Goal: Task Accomplishment & Management: Complete application form

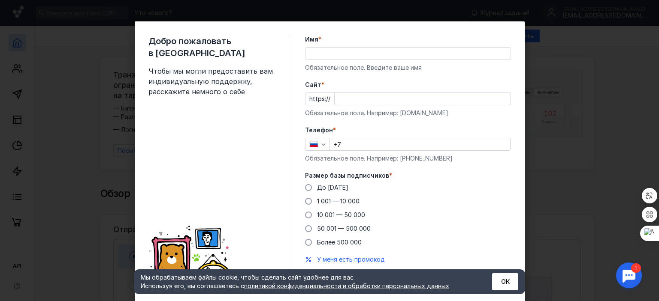
click at [310, 53] on input "Имя *" at bounding box center [407, 54] width 205 height 12
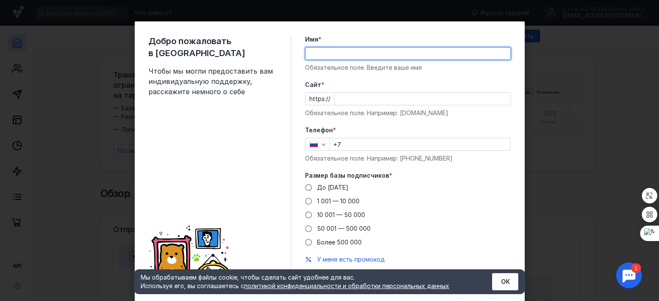
click at [343, 126] on form "Имя * Обязательное поле. Введите ваше имя [PERSON_NAME] * https:// Обязательное…" at bounding box center [408, 164] width 206 height 258
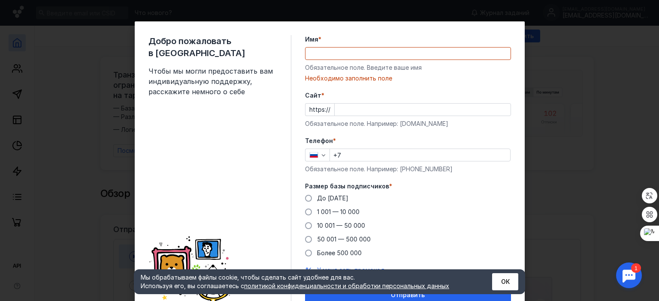
click at [323, 51] on input "Имя *" at bounding box center [407, 54] width 205 height 12
type input "[PERSON_NAME]"
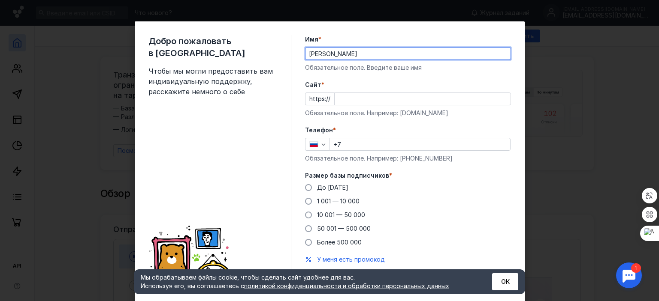
click at [334, 97] on input "Cайт *" at bounding box center [422, 99] width 176 height 12
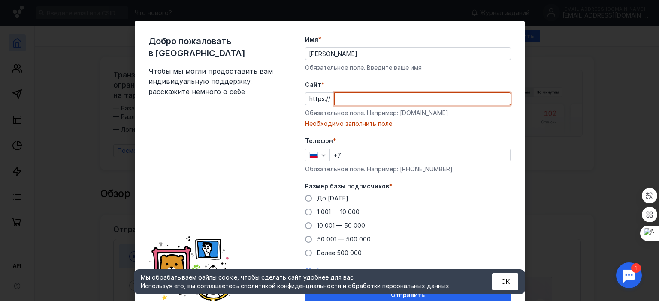
click at [340, 99] on input "Cайт *" at bounding box center [422, 99] width 176 height 12
paste input "[URL][DOMAIN_NAME]"
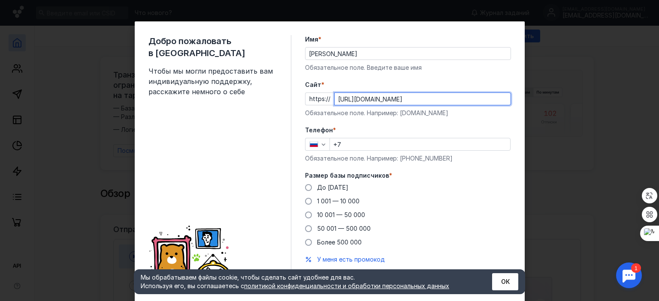
click at [351, 99] on input "[URL][DOMAIN_NAME]" at bounding box center [422, 99] width 176 height 12
click at [408, 100] on input "[DOMAIN_NAME][URL]" at bounding box center [422, 99] width 176 height 12
type input "[DOMAIN_NAME][URL]"
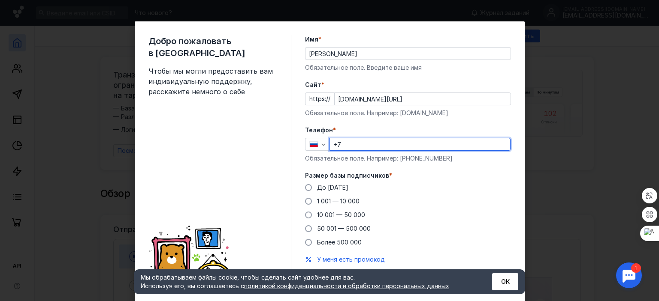
click at [348, 145] on input "+7" at bounding box center [420, 145] width 180 height 12
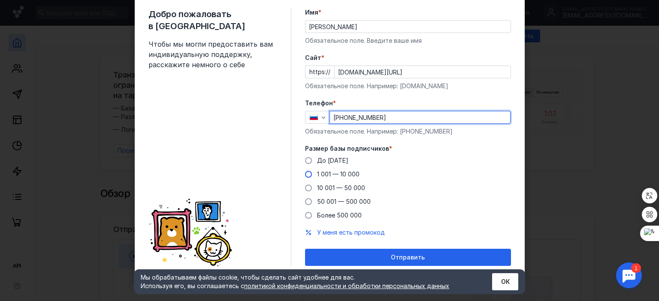
type input "[PHONE_NUMBER]"
click at [305, 175] on span at bounding box center [308, 174] width 7 height 7
click at [0, 0] on input "1 001 — 10 000" at bounding box center [0, 0] width 0 height 0
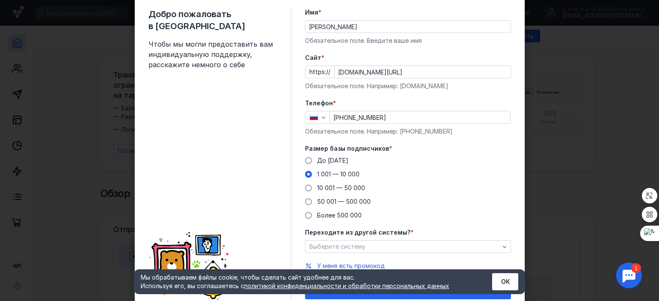
scroll to position [60, 0]
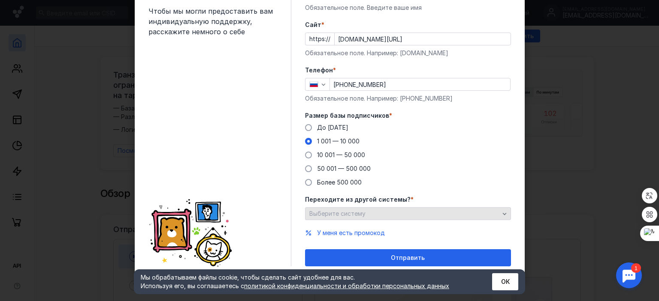
click at [501, 212] on icon "button" at bounding box center [504, 214] width 7 height 7
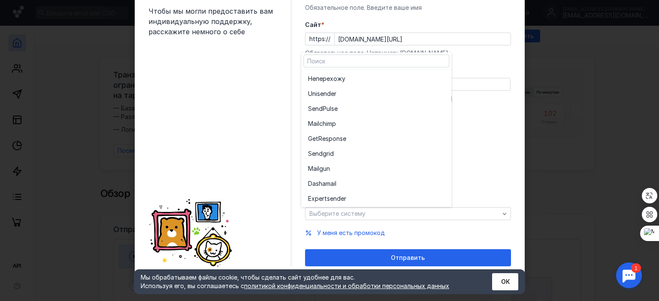
scroll to position [0, 0]
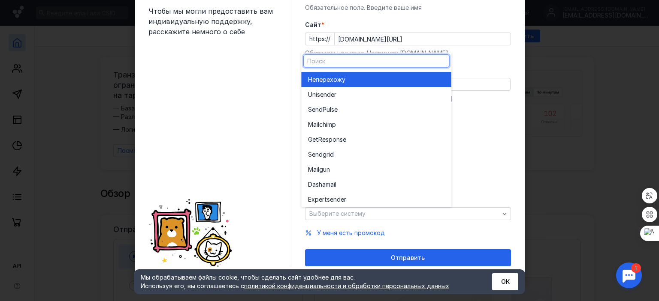
click at [322, 77] on span "перехожу" at bounding box center [331, 79] width 30 height 9
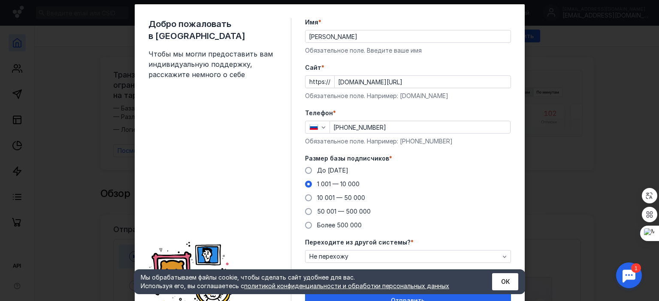
scroll to position [60, 0]
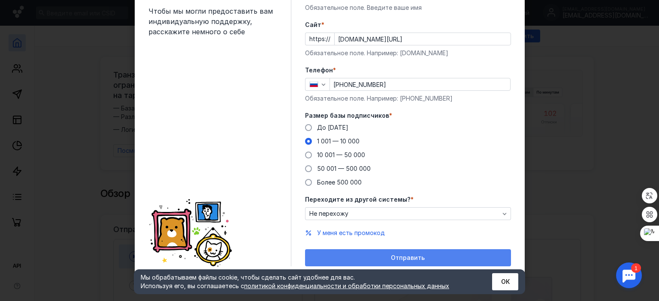
click at [404, 257] on span "Отправить" at bounding box center [408, 258] width 34 height 7
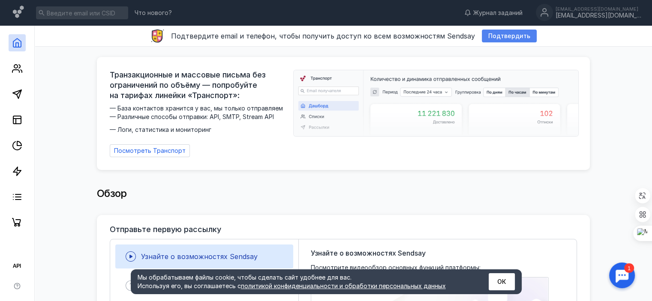
click at [500, 34] on span "Подтвердить" at bounding box center [509, 36] width 42 height 7
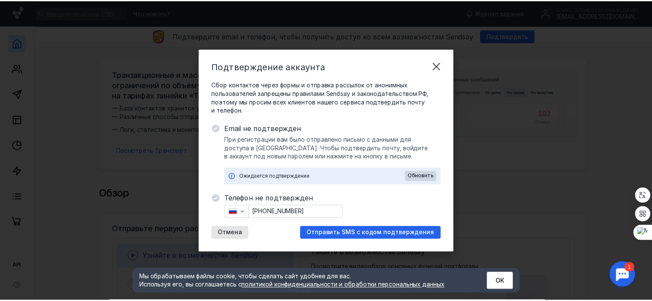
scroll to position [0, 0]
